Goal: Information Seeking & Learning: Learn about a topic

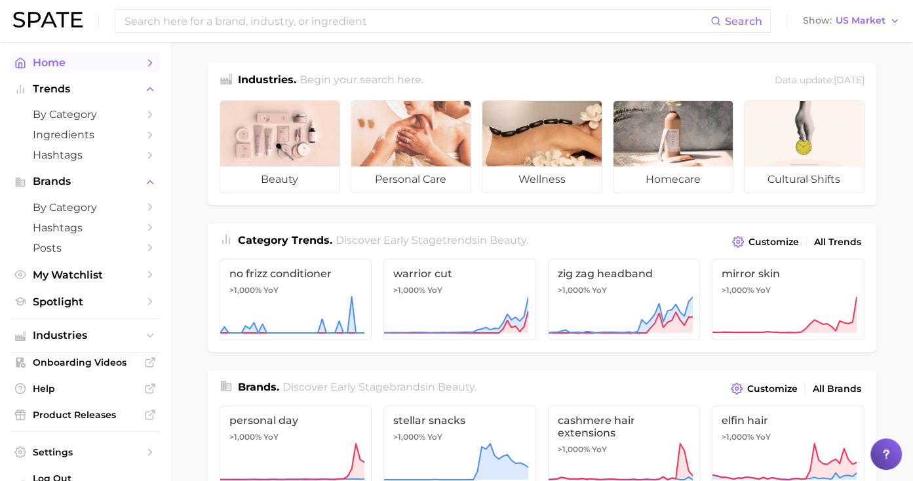
click at [85, 67] on span "Home" at bounding box center [85, 62] width 105 height 12
click at [85, 64] on span "Home" at bounding box center [85, 62] width 105 height 12
click at [144, 64] on icon "Sidebar" at bounding box center [150, 63] width 12 height 12
click at [71, 27] on img at bounding box center [47, 20] width 69 height 16
click at [101, 333] on span "Industries" at bounding box center [85, 336] width 105 height 12
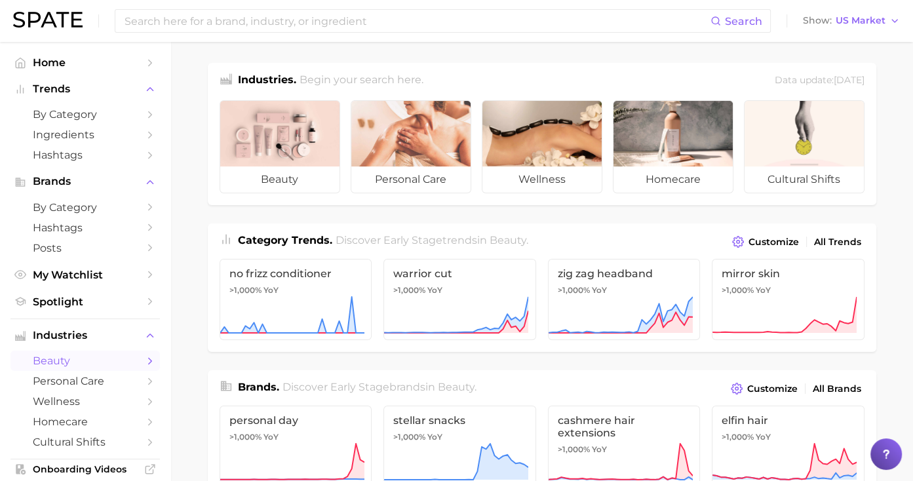
click at [71, 365] on span "beauty" at bounding box center [85, 360] width 105 height 12
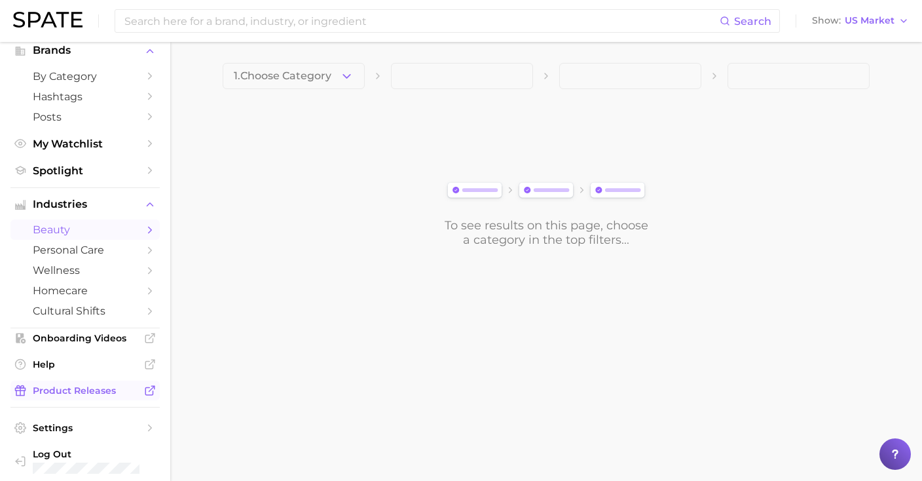
scroll to position [139, 0]
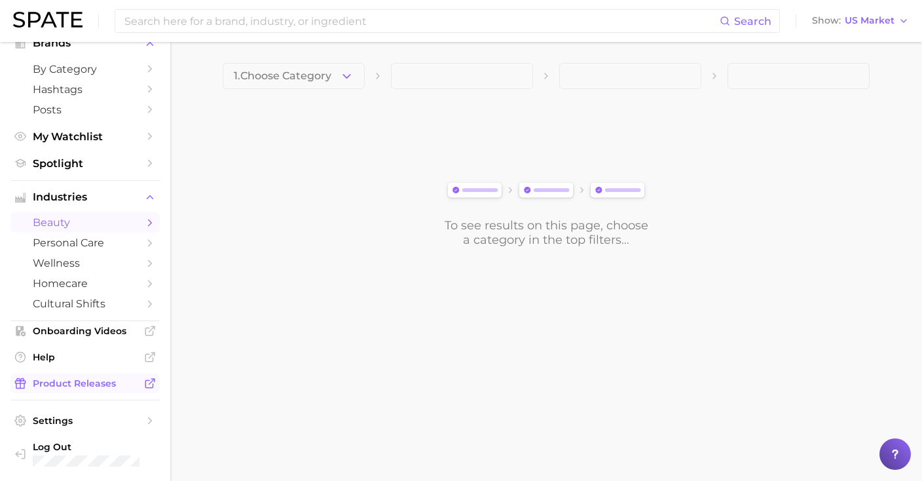
click at [88, 384] on span "Product Releases" at bounding box center [85, 383] width 105 height 12
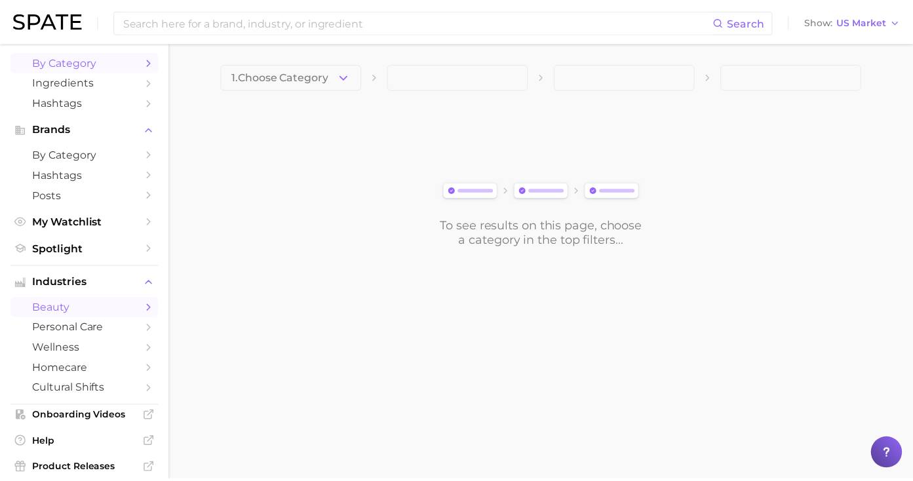
scroll to position [0, 0]
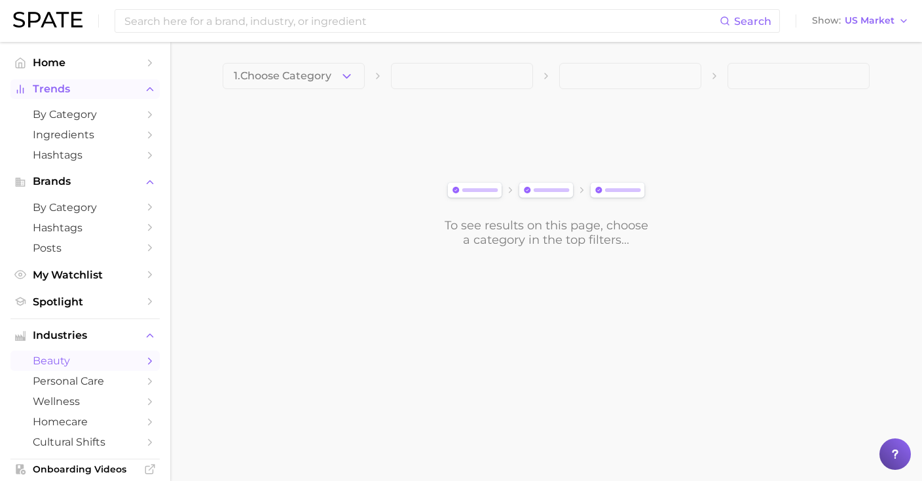
click at [63, 88] on span "Trends" at bounding box center [85, 89] width 105 height 12
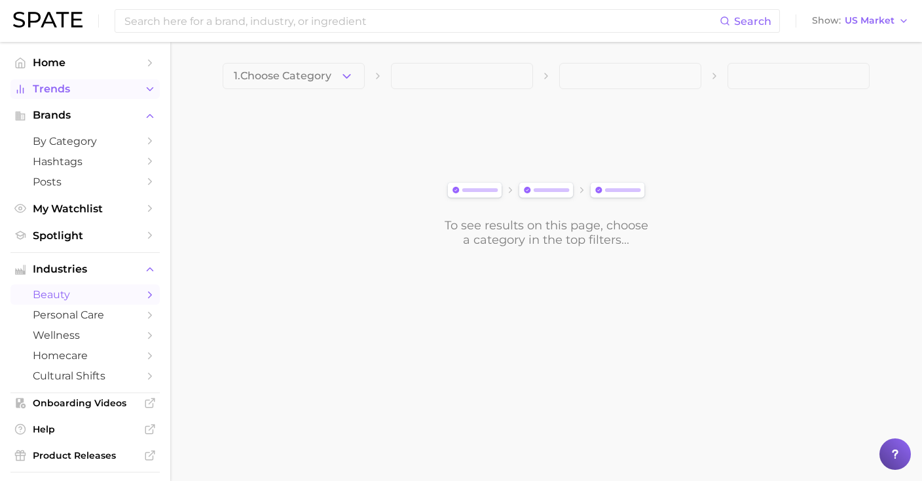
click at [63, 88] on span "Trends" at bounding box center [85, 89] width 105 height 12
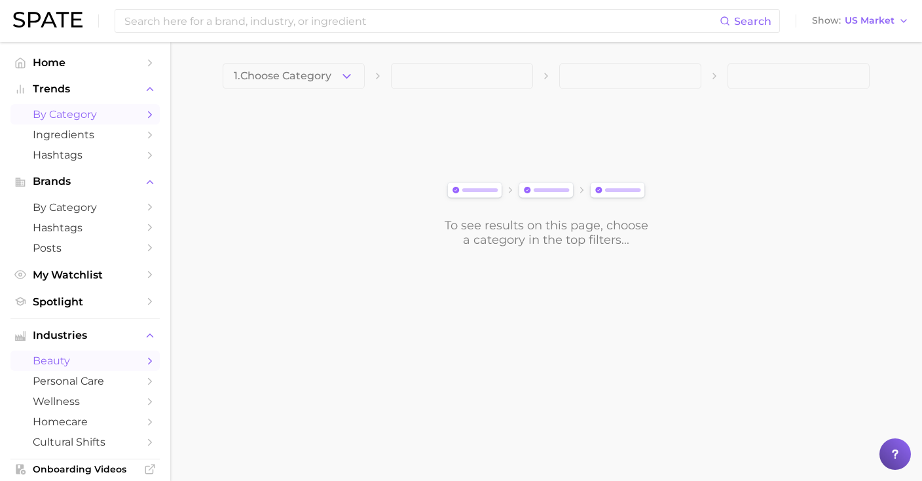
click at [58, 105] on link "by Category" at bounding box center [84, 114] width 149 height 20
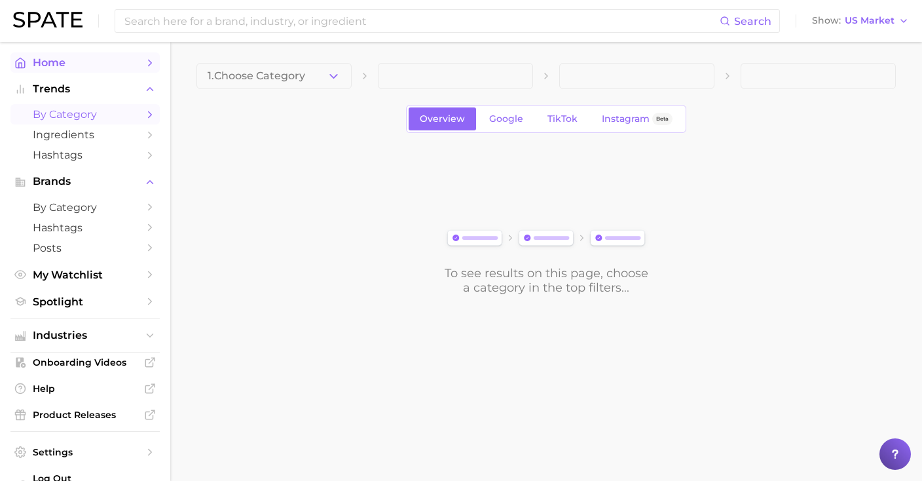
click at [73, 62] on span "Home" at bounding box center [85, 62] width 105 height 12
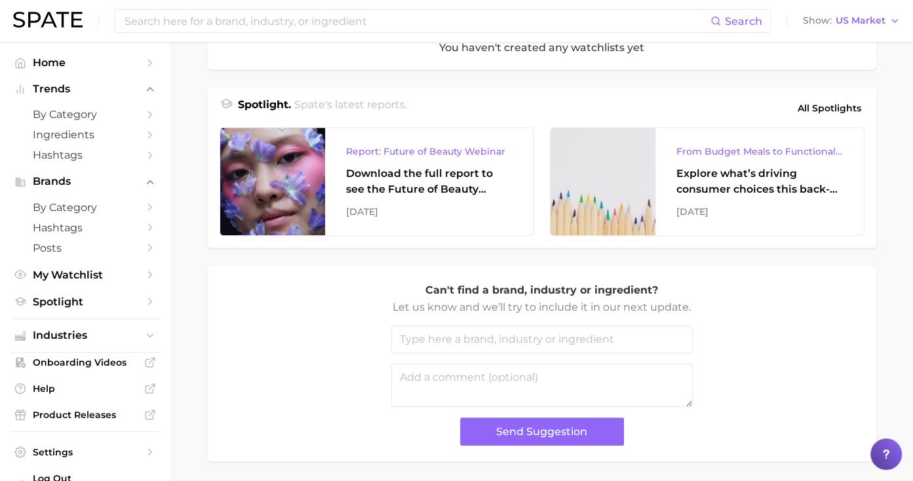
scroll to position [495, 0]
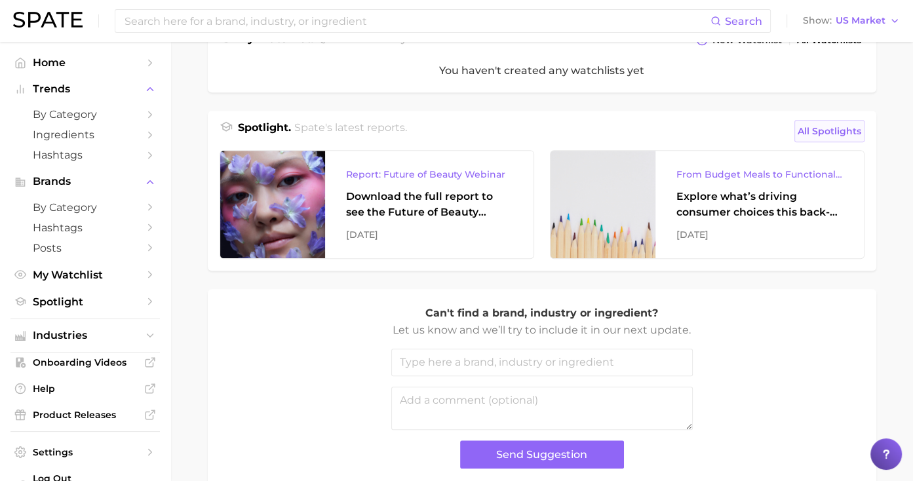
click at [797, 129] on span "All Spotlights" at bounding box center [829, 131] width 64 height 16
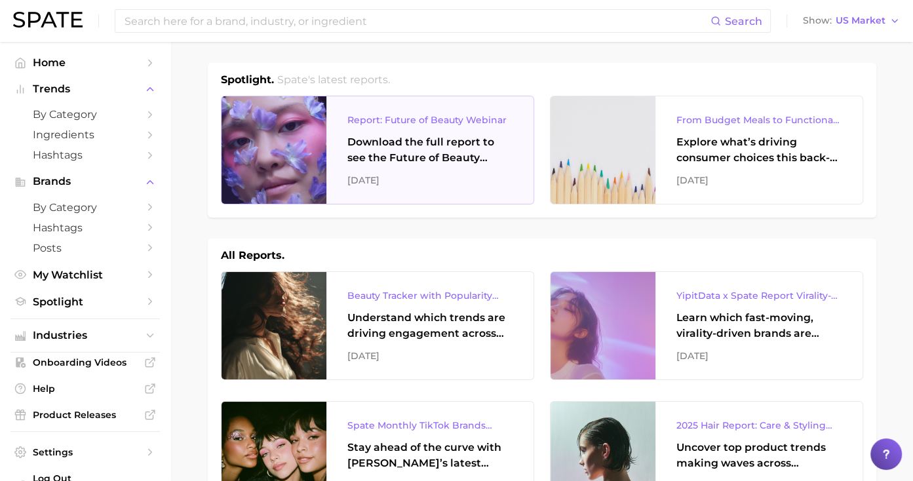
click at [453, 155] on div "Download the full report to see the Future of Beauty trends we unpacked during …" at bounding box center [429, 149] width 165 height 31
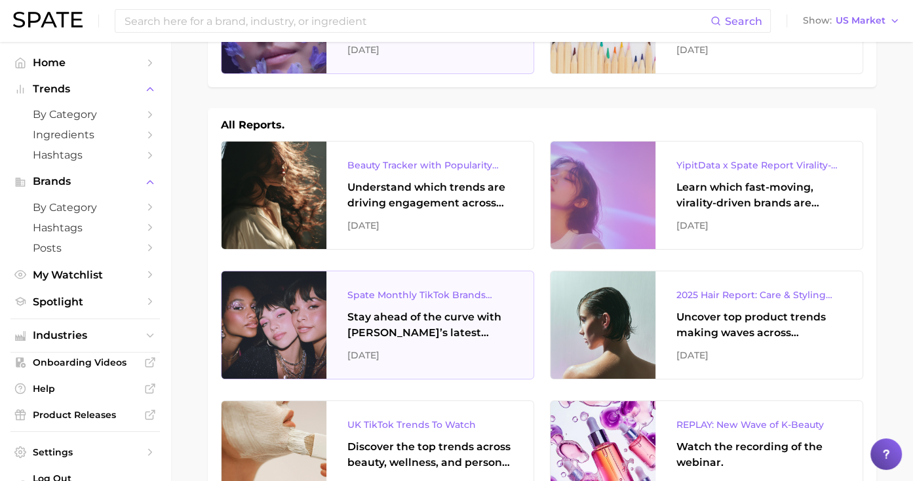
scroll to position [131, 0]
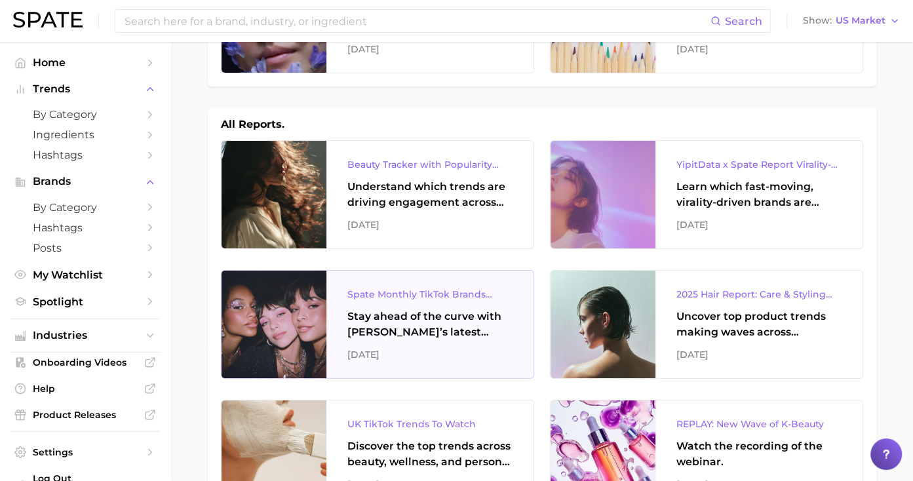
click at [420, 311] on div "Stay ahead of the curve with [PERSON_NAME]’s latest monthly tracker, spotlighti…" at bounding box center [429, 324] width 165 height 31
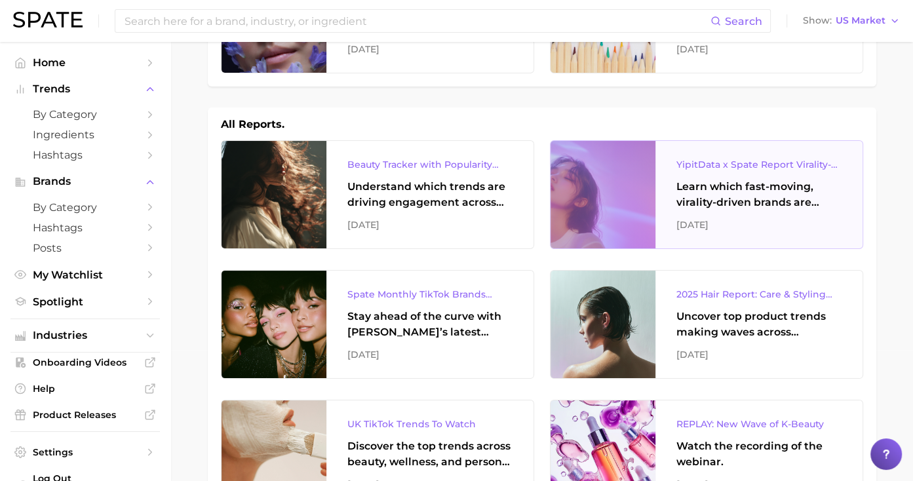
click at [731, 166] on div "YipitData x Spate Report Virality-Driven Brands Are Taking a Slice of the Beaut…" at bounding box center [758, 165] width 165 height 16
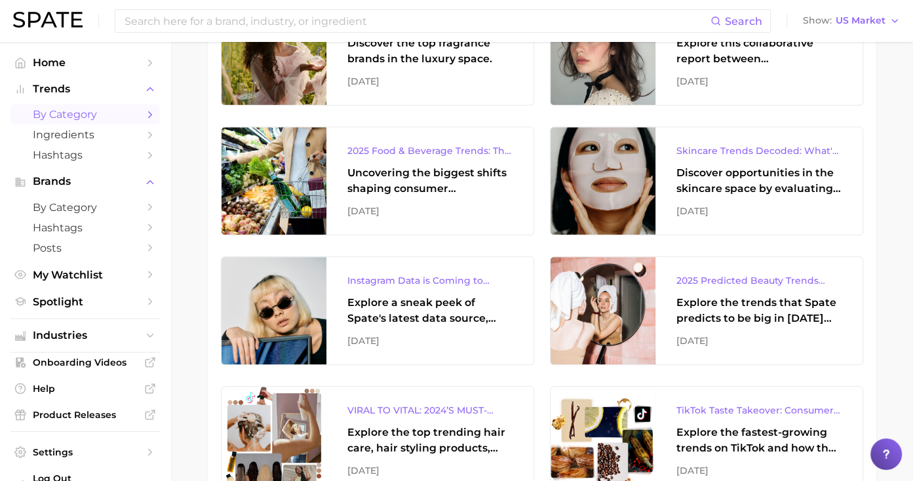
scroll to position [1114, 0]
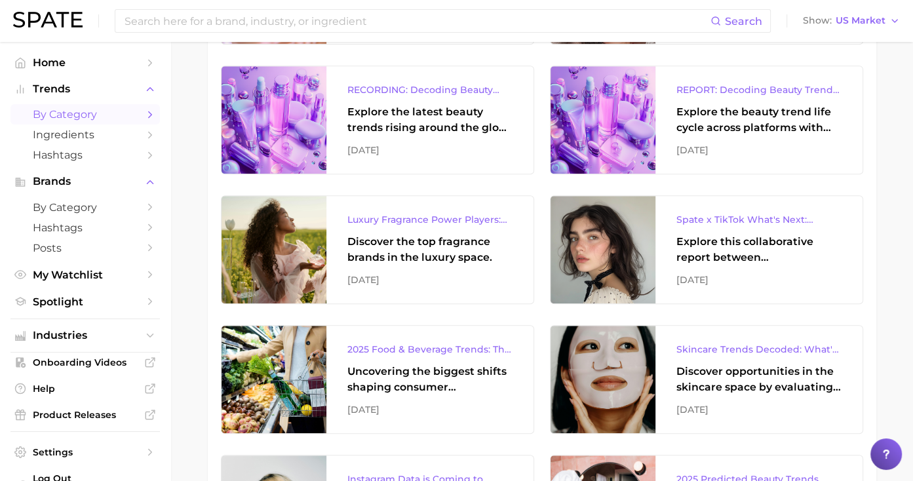
click at [79, 116] on span "by Category" at bounding box center [85, 114] width 105 height 12
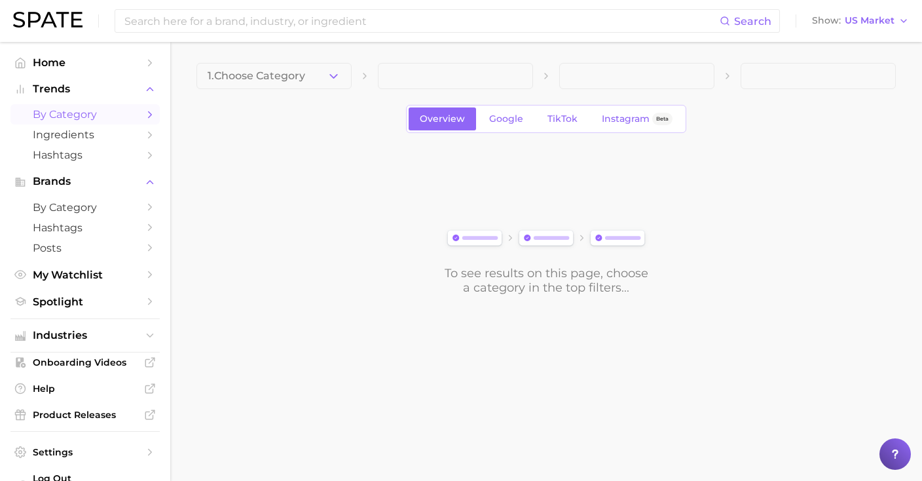
click at [88, 115] on span "by Category" at bounding box center [85, 114] width 105 height 12
click at [317, 72] on button "1. Choose Category" at bounding box center [274, 76] width 155 height 26
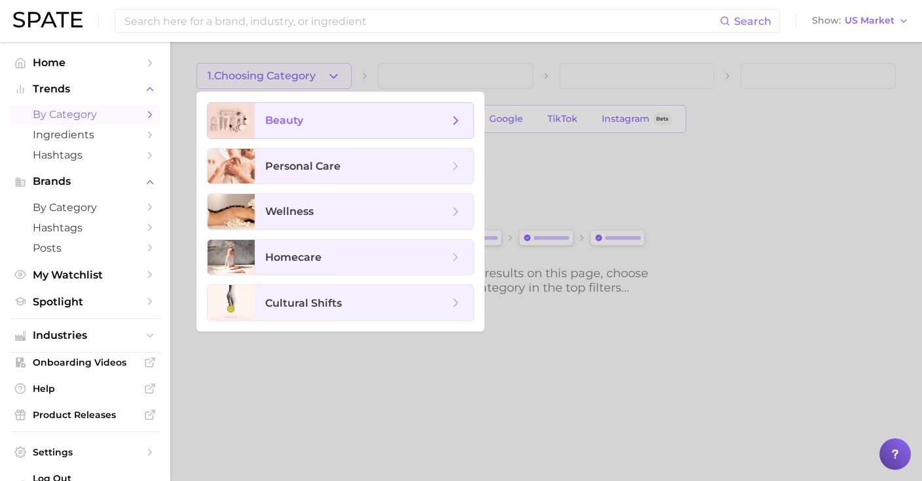
click at [305, 128] on span "beauty" at bounding box center [364, 120] width 219 height 35
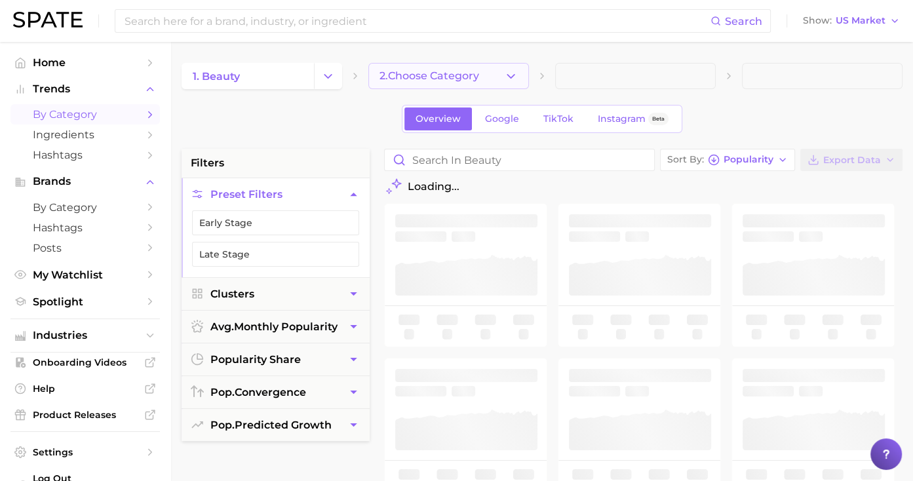
click at [457, 69] on button "2. Choose Category" at bounding box center [448, 76] width 161 height 26
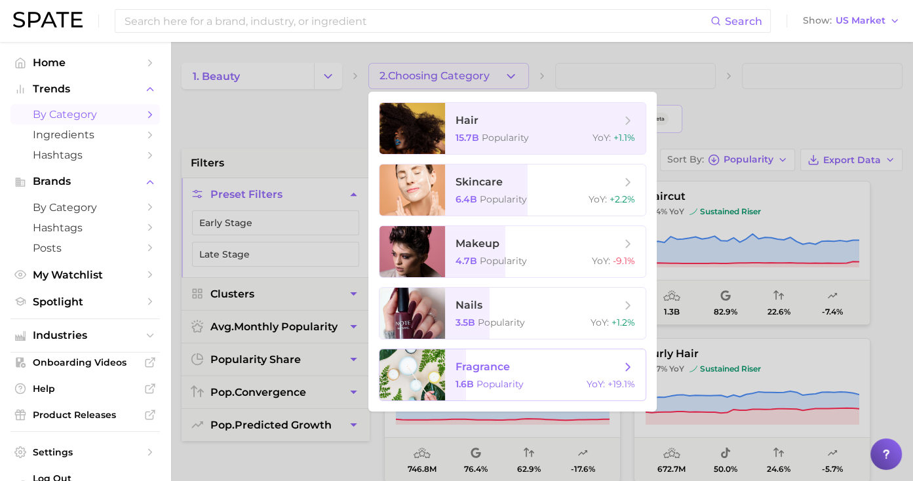
click at [537, 375] on span "fragrance 1.6b Popularity YoY : +19.1%" at bounding box center [545, 374] width 200 height 51
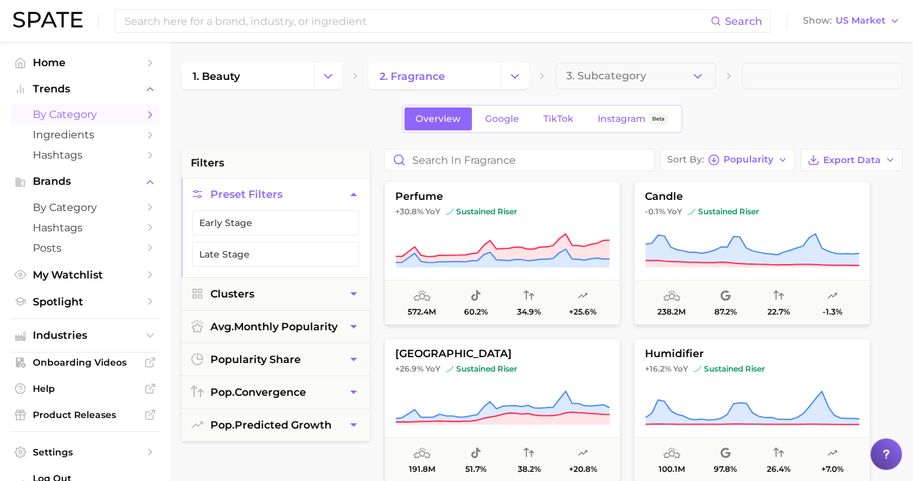
click at [632, 80] on span "3. Subcategory" at bounding box center [606, 76] width 80 height 12
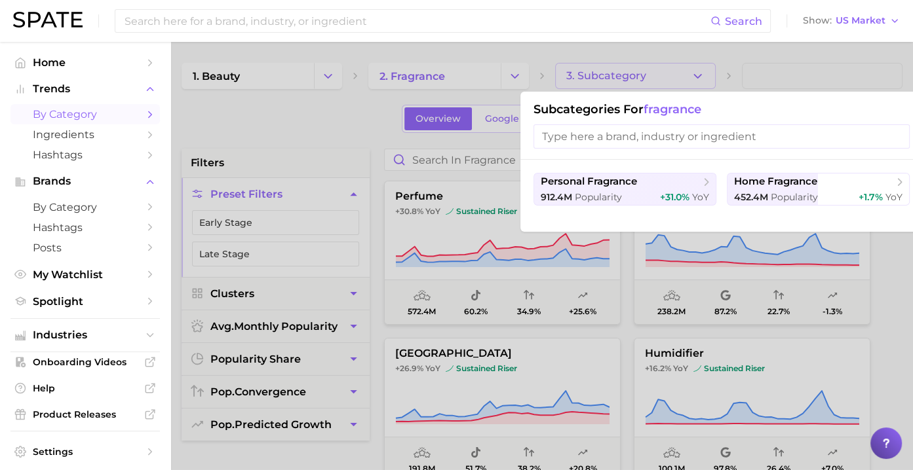
click at [640, 142] on input "search" at bounding box center [721, 136] width 376 height 24
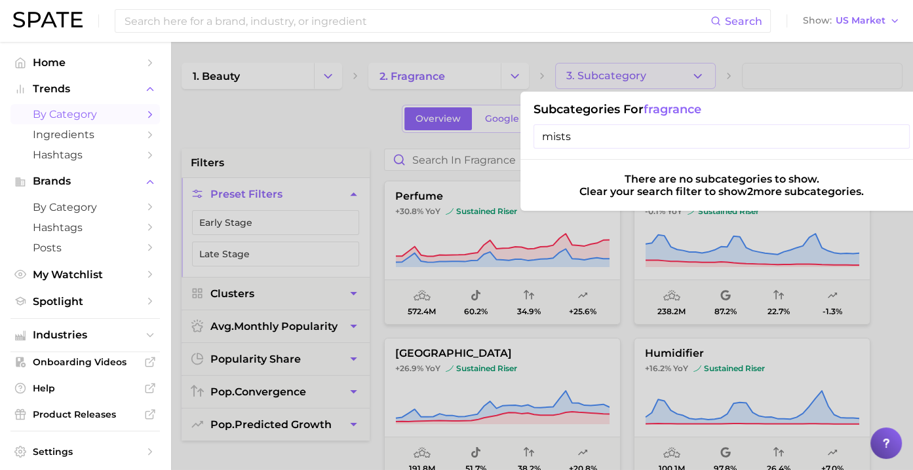
type input "mists"
click at [897, 138] on input "mists" at bounding box center [721, 136] width 376 height 24
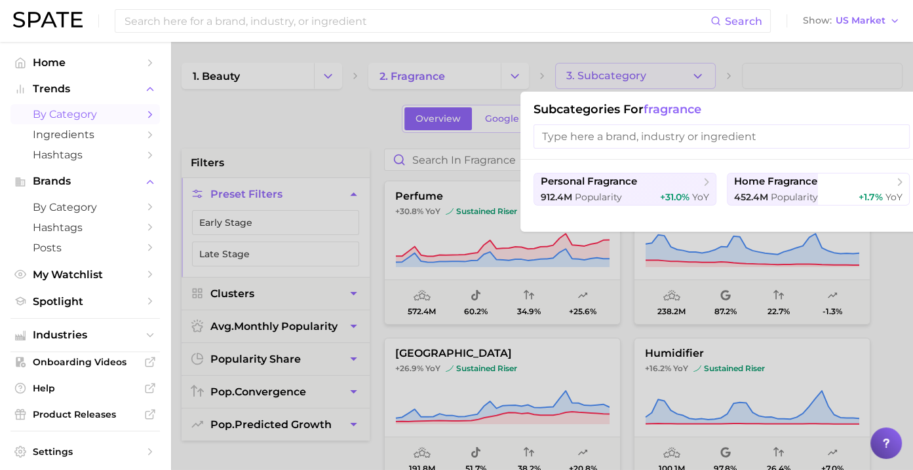
click at [841, 79] on div at bounding box center [456, 235] width 913 height 470
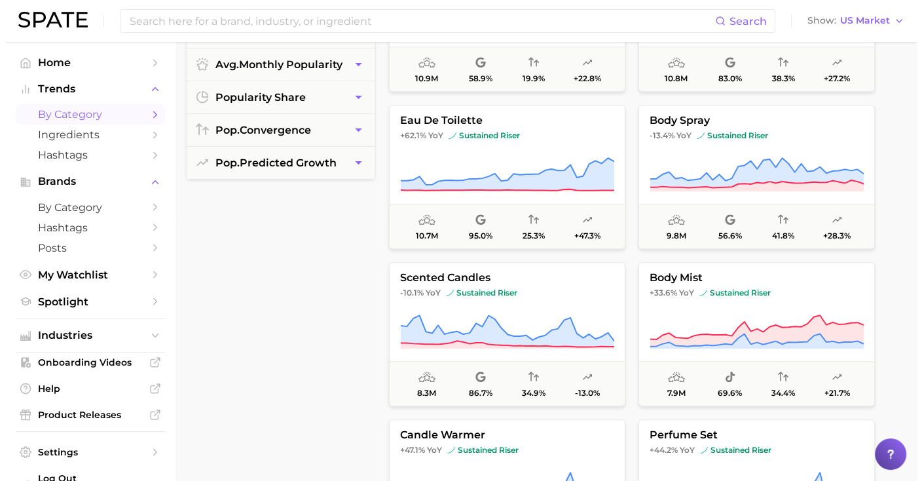
scroll to position [917, 0]
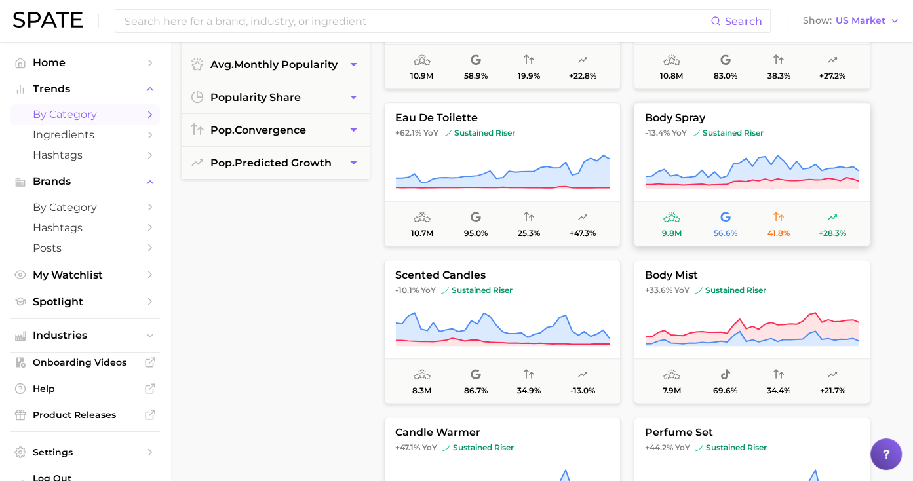
click at [792, 137] on span "-13.4% YoY sustained riser" at bounding box center [751, 133] width 235 height 10
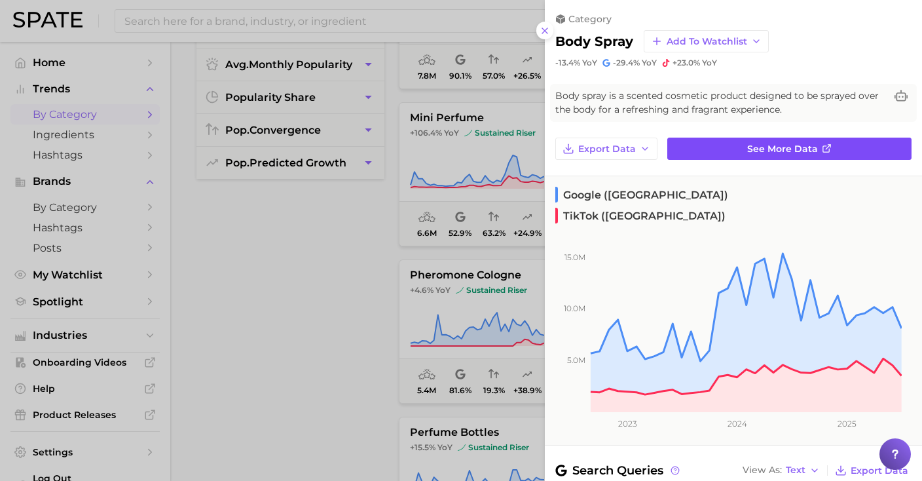
click at [807, 147] on span "See more data" at bounding box center [782, 148] width 71 height 11
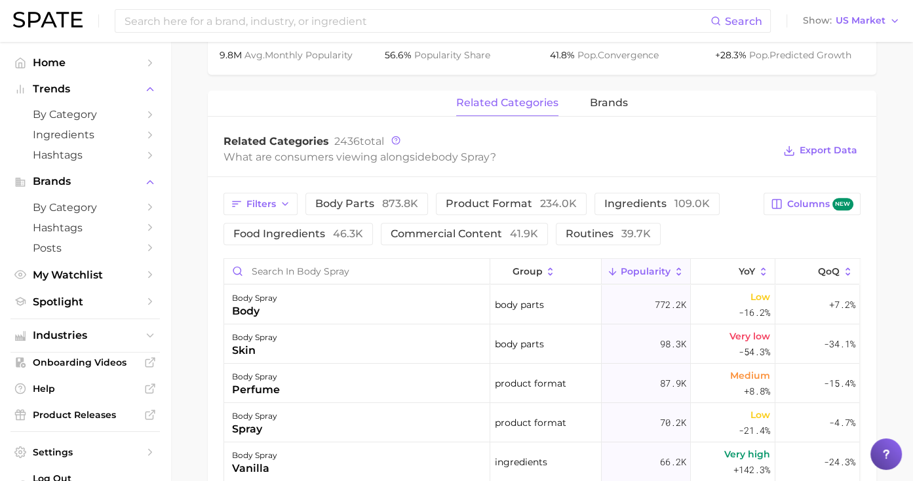
scroll to position [590, 0]
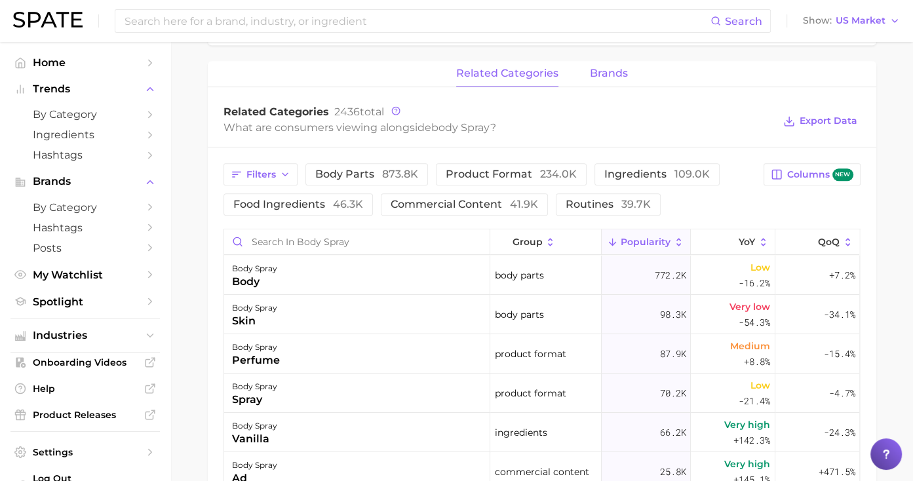
click at [600, 73] on span "brands" at bounding box center [609, 73] width 38 height 12
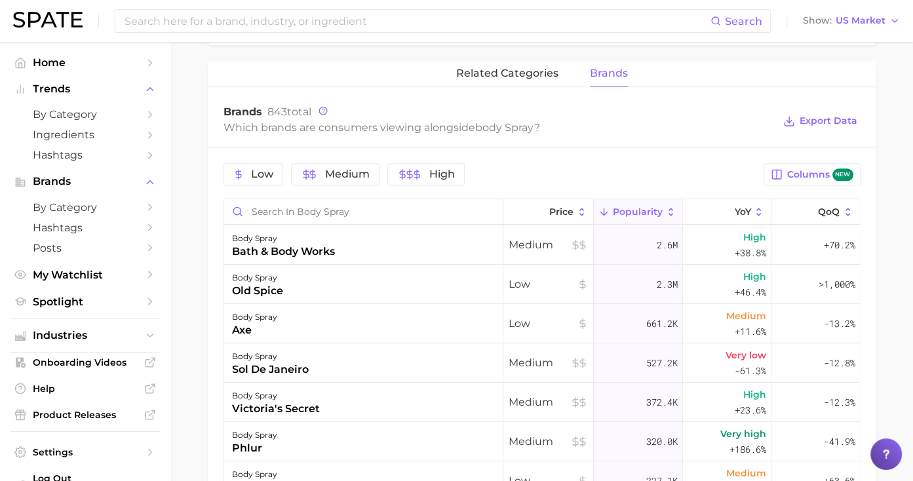
click at [665, 213] on icon at bounding box center [671, 212] width 12 height 12
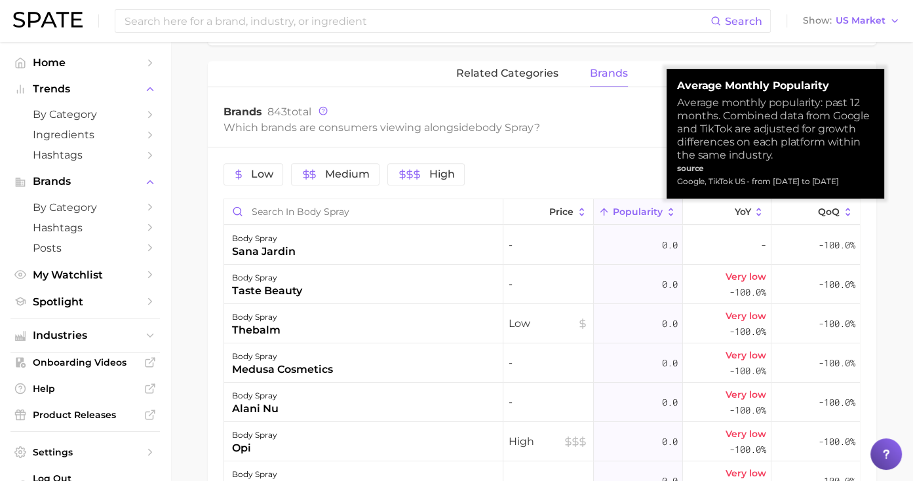
click at [615, 214] on span "Popularity" at bounding box center [638, 211] width 50 height 10
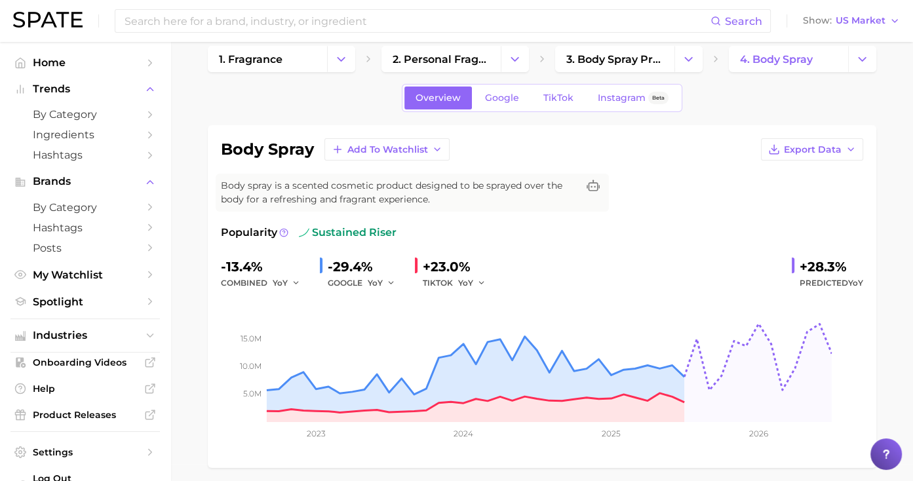
scroll to position [0, 0]
